Goal: Use online tool/utility: Utilize a website feature to perform a specific function

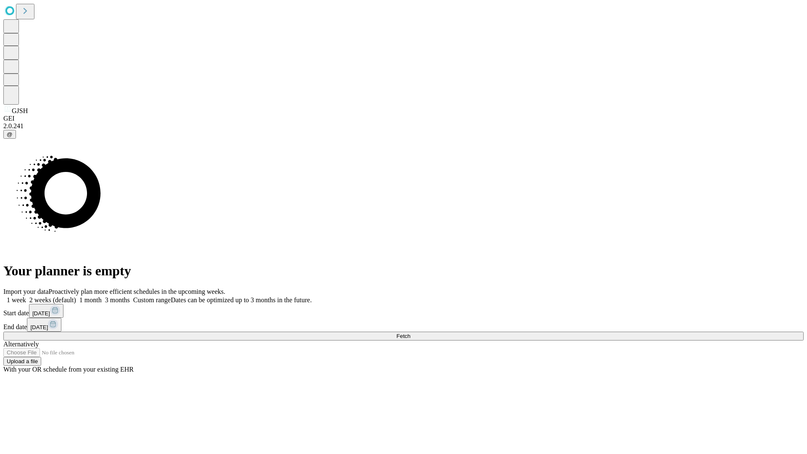
click at [410, 333] on span "Fetch" at bounding box center [403, 336] width 14 height 6
